Goal: Transaction & Acquisition: Purchase product/service

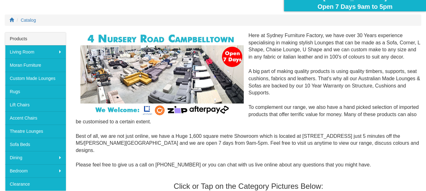
scroll to position [84, 0]
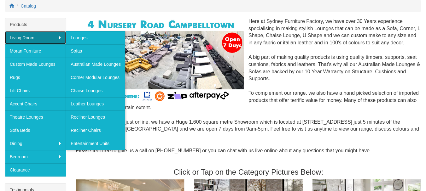
click at [30, 39] on link "Living Room" at bounding box center [35, 37] width 61 height 13
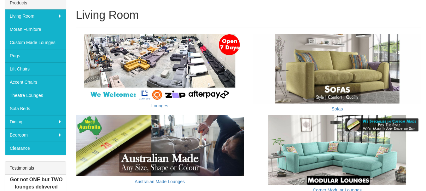
scroll to position [126, 0]
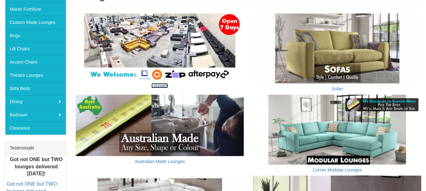
click at [160, 85] on link "Lounges" at bounding box center [159, 85] width 17 height 5
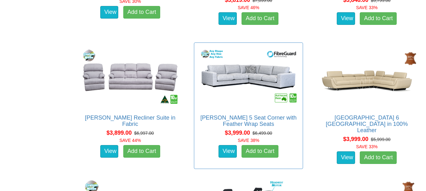
scroll to position [3667, 0]
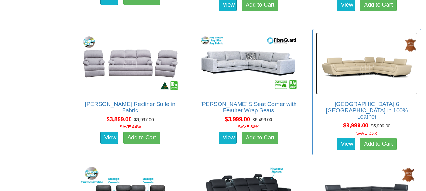
click at [341, 68] on img at bounding box center [367, 63] width 102 height 62
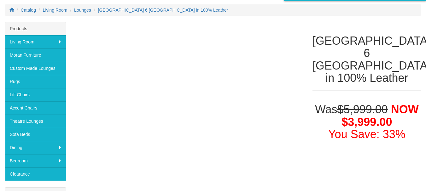
scroll to position [84, 0]
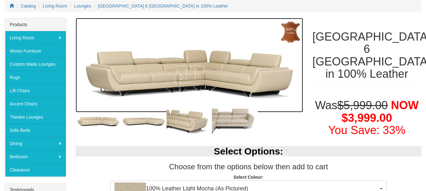
click at [184, 74] on img at bounding box center [189, 65] width 227 height 95
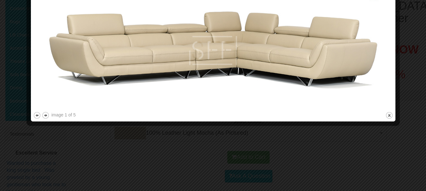
scroll to position [42, 0]
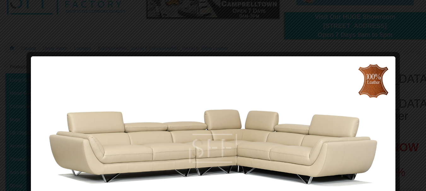
click at [361, 96] on img at bounding box center [213, 134] width 360 height 150
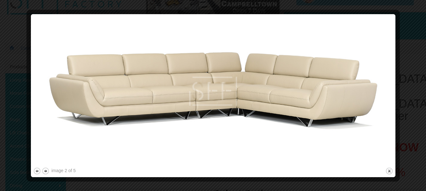
click at [283, 119] on img at bounding box center [213, 91] width 360 height 150
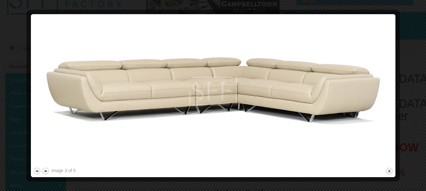
click at [283, 119] on img at bounding box center [213, 91] width 360 height 150
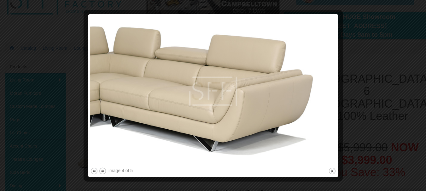
click at [283, 119] on img at bounding box center [213, 91] width 246 height 150
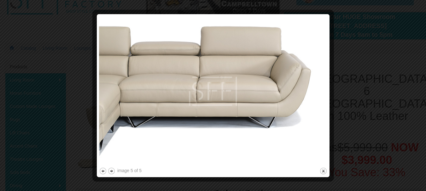
click at [283, 119] on img at bounding box center [213, 91] width 228 height 150
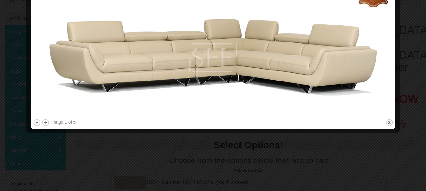
scroll to position [168, 0]
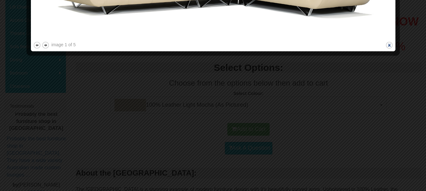
click at [391, 45] on button "close" at bounding box center [389, 45] width 8 height 8
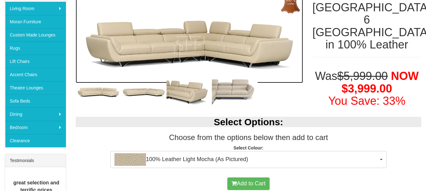
scroll to position [102, 0]
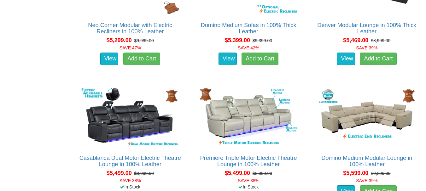
scroll to position [4734, 0]
